Goal: Information Seeking & Learning: Learn about a topic

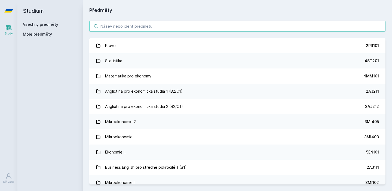
click at [120, 28] on input "search" at bounding box center [237, 26] width 296 height 11
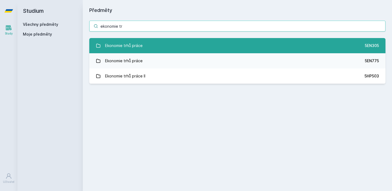
type input "ekonomie tr"
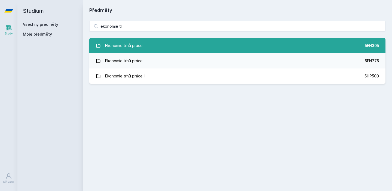
click at [121, 45] on div "Ekonomie trhů práce" at bounding box center [124, 45] width 38 height 11
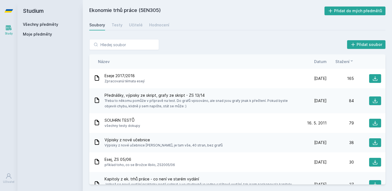
click at [317, 62] on span "Datum" at bounding box center [320, 62] width 13 height 6
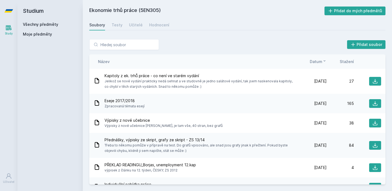
click at [317, 62] on span "Datum" at bounding box center [316, 62] width 13 height 6
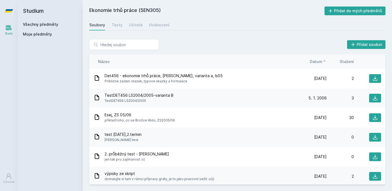
click at [318, 65] on div "Název Datum Stažení" at bounding box center [237, 61] width 296 height 14
click at [317, 63] on span "Datum" at bounding box center [316, 62] width 13 height 6
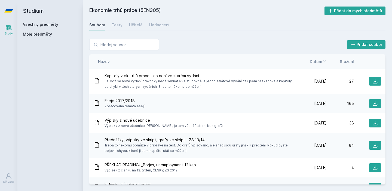
click at [351, 63] on span "Stažení" at bounding box center [347, 62] width 14 height 6
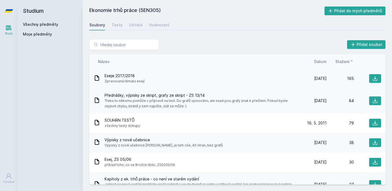
click at [370, 71] on div "Eseje 2017/2018 Zpracovaná témata esejí [DATE] [DATE] 165" at bounding box center [237, 79] width 296 height 20
click at [373, 75] on button at bounding box center [375, 78] width 12 height 9
click at [215, 53] on div "Přidat soubor Řazení: Název Datum Stažení Název Datum Stažení Eseje 2017/2018 Z…" at bounding box center [237, 112] width 296 height 146
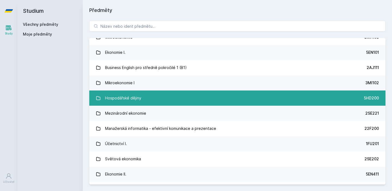
scroll to position [216, 0]
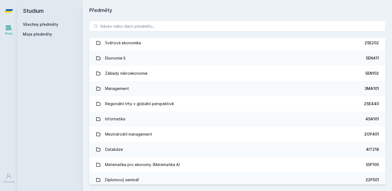
click at [177, 36] on div "Právo 2PR101 Statistika 4ST201 Matematika pro ekonomy 4MM101 Angličtina pro eko…" at bounding box center [237, 102] width 309 height 177
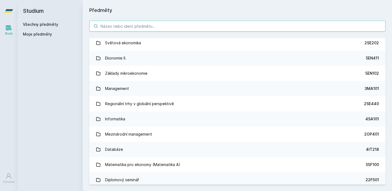
click at [177, 31] on input "search" at bounding box center [237, 26] width 296 height 11
type input "š"
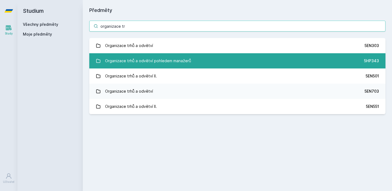
type input "organizace tr"
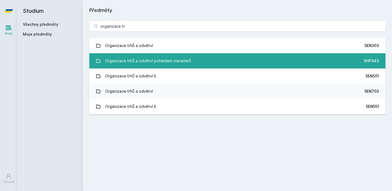
click at [180, 56] on div "Organizace trhů a odvětví pohledem manažerů" at bounding box center [148, 61] width 86 height 11
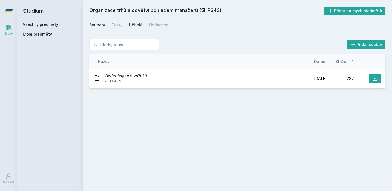
click at [133, 27] on div "Učitelé" at bounding box center [136, 24] width 14 height 5
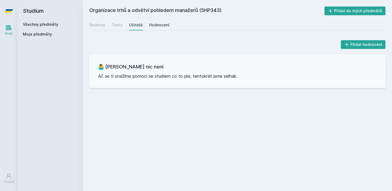
click at [157, 25] on div "Hodnocení" at bounding box center [159, 24] width 20 height 5
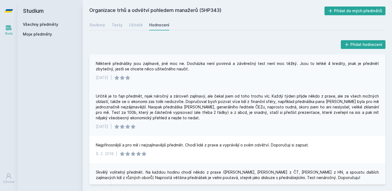
scroll to position [11, 0]
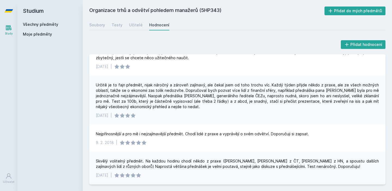
click at [38, 23] on link "Všechny předměty" at bounding box center [40, 24] width 35 height 5
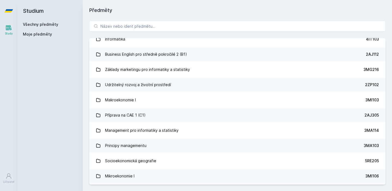
scroll to position [556, 0]
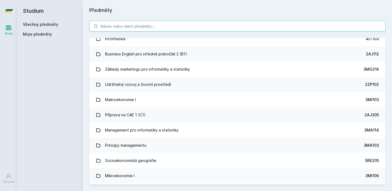
click at [186, 24] on input "search" at bounding box center [237, 26] width 296 height 11
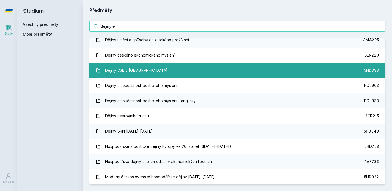
scroll to position [0, 0]
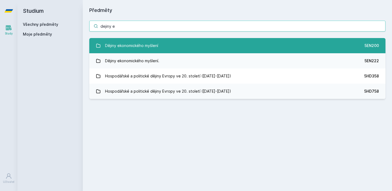
type input "dejiny e"
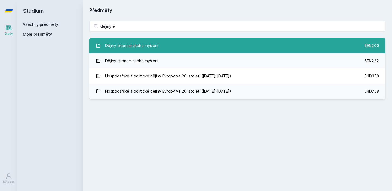
click at [184, 51] on link "Dějiny ekonomického myšlení 5EN200" at bounding box center [237, 45] width 296 height 15
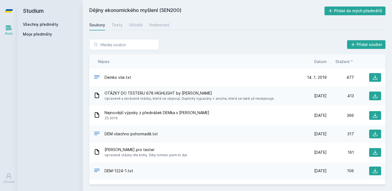
click at [332, 60] on div "Stažení" at bounding box center [340, 62] width 27 height 6
click at [320, 62] on span "Datum" at bounding box center [320, 62] width 13 height 6
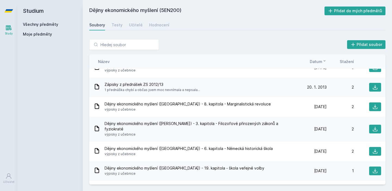
scroll to position [692, 0]
click at [350, 67] on div "Název Datum Stažení" at bounding box center [237, 61] width 296 height 14
click at [350, 66] on div "Název Datum Stažení" at bounding box center [237, 61] width 296 height 14
click at [350, 64] on span "Stažení" at bounding box center [347, 62] width 14 height 6
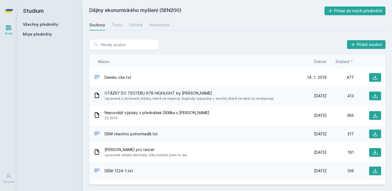
scroll to position [0, 0]
click at [149, 29] on link "Hodnocení" at bounding box center [159, 25] width 20 height 11
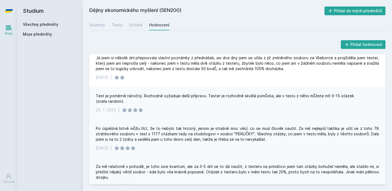
scroll to position [214, 0]
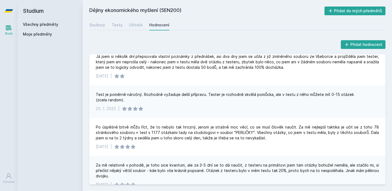
click at [105, 23] on div "Soubory Testy Učitelé Hodnocení" at bounding box center [237, 25] width 296 height 11
click at [105, 24] on div "Soubory Testy Učitelé Hodnocení" at bounding box center [237, 25] width 296 height 11
click at [101, 24] on div "Soubory" at bounding box center [97, 24] width 16 height 5
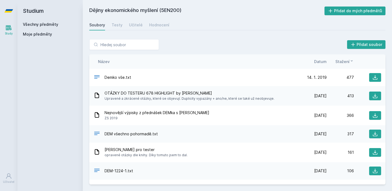
click at [46, 23] on link "Všechny předměty" at bounding box center [40, 24] width 35 height 5
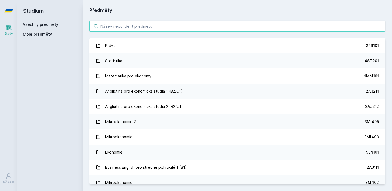
click at [121, 29] on input "search" at bounding box center [237, 26] width 296 height 11
type input "T"
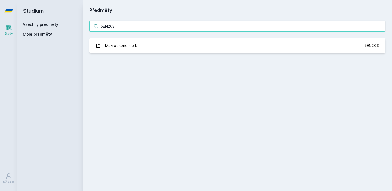
type input "5EN203"
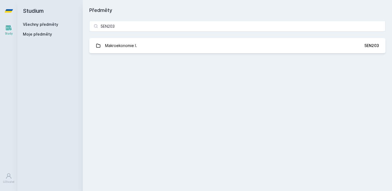
click at [111, 57] on div "5EN203 Makroekonomie I. 5EN203 Jejda, něco se pokazilo." at bounding box center [237, 37] width 309 height 46
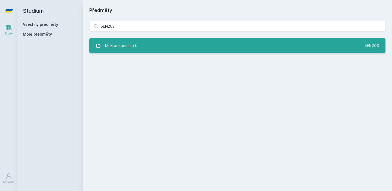
click at [111, 50] on div "Makroekonomie I." at bounding box center [121, 45] width 32 height 11
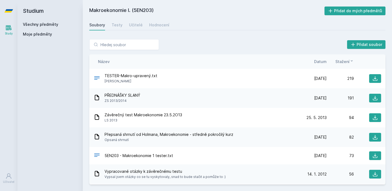
click at [55, 26] on link "Všechny předměty" at bounding box center [40, 24] width 35 height 5
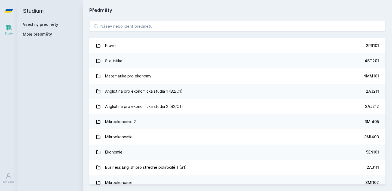
click at [130, 15] on div "Právo 2PR101 Statistika 4ST201 Matematika pro ekonomy 4MM101 Angličtina pro eko…" at bounding box center [237, 102] width 309 height 177
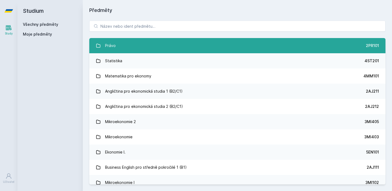
click at [127, 45] on link "Právo 2PR101" at bounding box center [237, 45] width 296 height 15
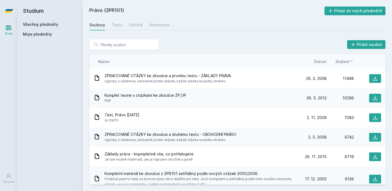
click at [47, 22] on div "Všechny předměty" at bounding box center [50, 24] width 54 height 5
click at [57, 22] on div "Všechny předměty" at bounding box center [50, 24] width 54 height 5
click at [55, 23] on link "Všechny předměty" at bounding box center [40, 24] width 35 height 5
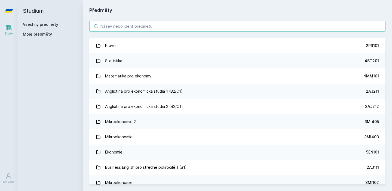
click at [106, 22] on input "search" at bounding box center [237, 26] width 296 height 11
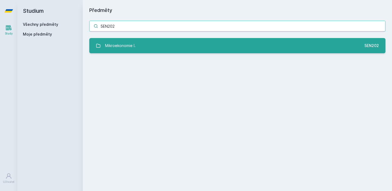
type input "5EN202"
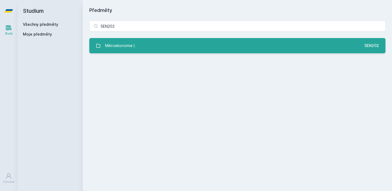
click at [113, 44] on div "Mikroekonomie I." at bounding box center [120, 45] width 30 height 11
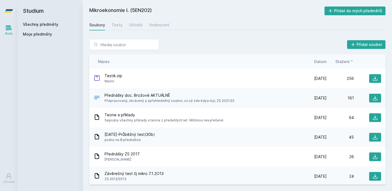
click at [145, 28] on div "Soubory Testy Učitelé Hodnocení" at bounding box center [237, 25] width 296 height 11
click at [129, 28] on link "Učitelé" at bounding box center [136, 25] width 14 height 11
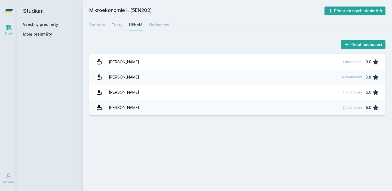
click at [179, 9] on h2 "Mikroekonomie I. (5EN202)" at bounding box center [206, 11] width 235 height 9
click at [170, 16] on div "Mikroekonomie I. (5EN202) Přidat do mých předmětů [GEOGRAPHIC_DATA] Testy Učite…" at bounding box center [237, 96] width 296 height 178
click at [162, 23] on div "Hodnocení" at bounding box center [159, 24] width 20 height 5
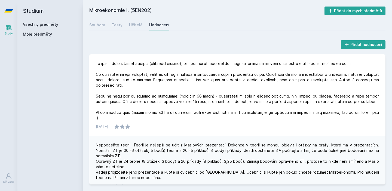
click at [53, 26] on link "Všechny předměty" at bounding box center [40, 24] width 35 height 5
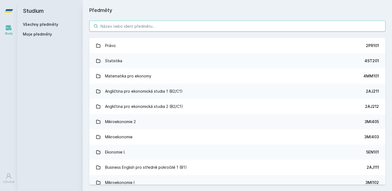
click at [108, 25] on input "search" at bounding box center [237, 26] width 296 height 11
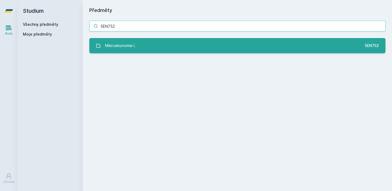
type input "5EN752"
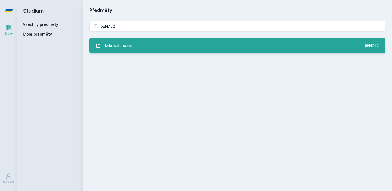
click at [120, 40] on link "Mikroekonomie I. 5EN752" at bounding box center [237, 45] width 296 height 15
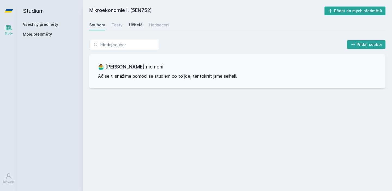
click at [134, 22] on link "Učitelé" at bounding box center [136, 25] width 14 height 11
click at [153, 21] on link "Hodnocení" at bounding box center [159, 25] width 20 height 11
